Goal: Task Accomplishment & Management: Manage account settings

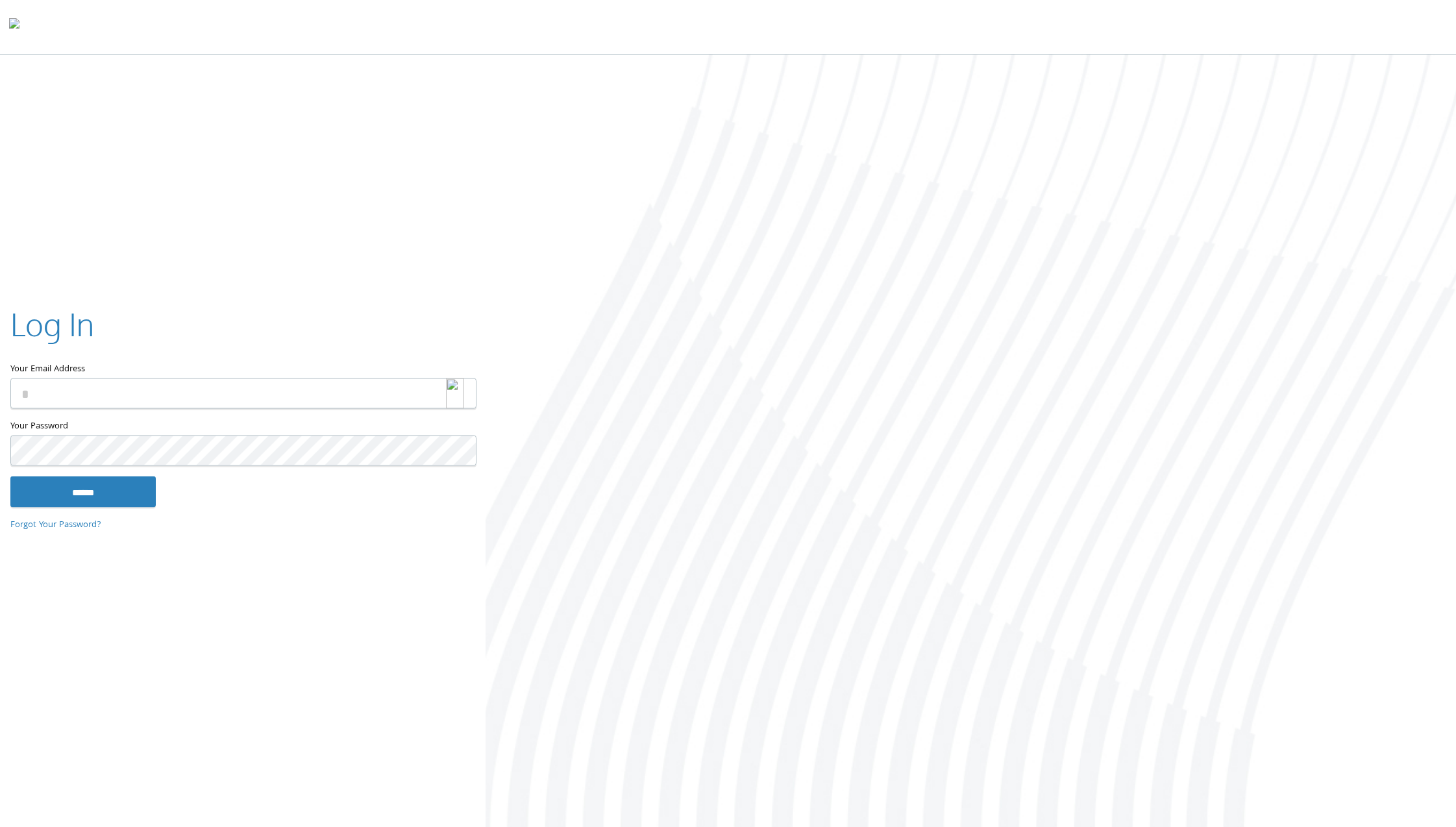
click at [461, 392] on img at bounding box center [455, 393] width 18 height 31
type input "**********"
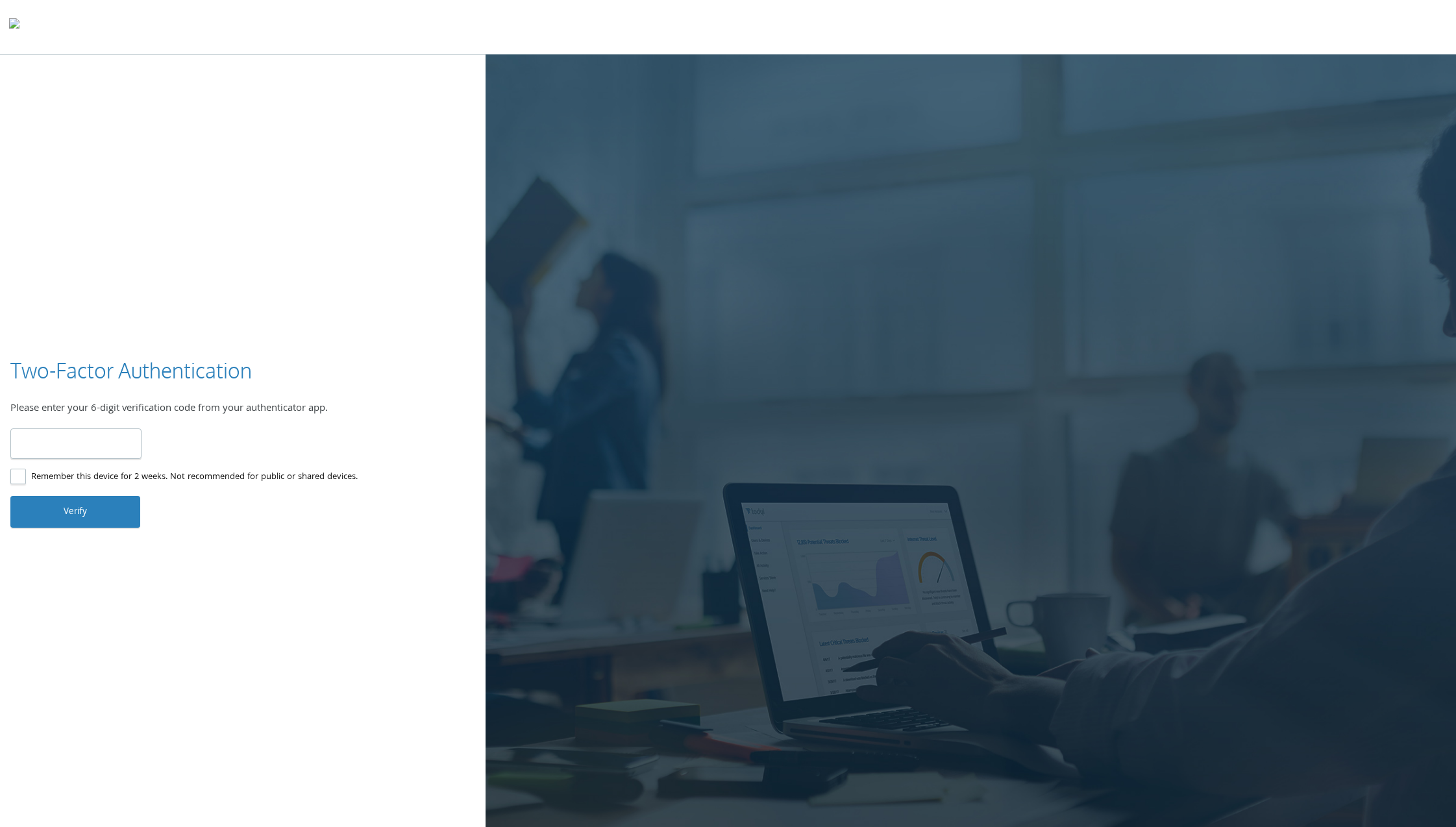
type input "******"
click at [81, 503] on button "Verify" at bounding box center [76, 512] width 130 height 32
